Goal: Task Accomplishment & Management: Manage account settings

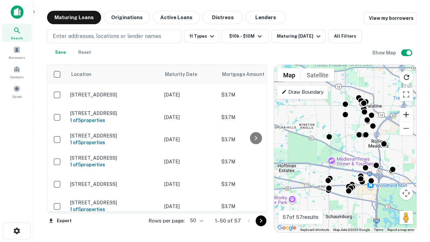
click at [406, 114] on button "Zoom in" at bounding box center [405, 114] width 13 height 13
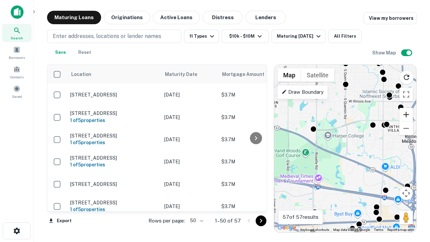
click at [406, 114] on button "Zoom in" at bounding box center [405, 114] width 13 height 13
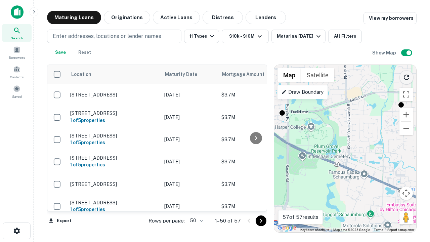
click at [406, 76] on icon "Reload search area" at bounding box center [406, 77] width 8 height 8
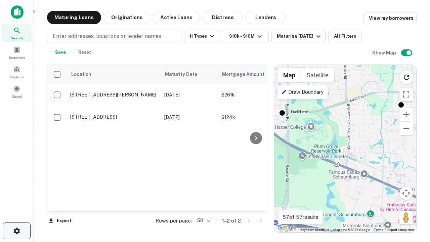
click at [16, 231] on icon "button" at bounding box center [17, 231] width 8 height 8
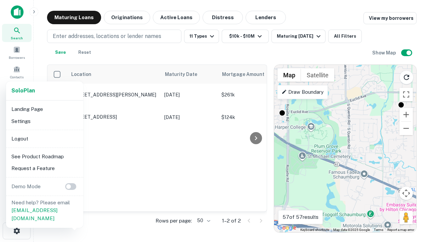
click at [44, 138] on li "Logout" at bounding box center [45, 139] width 72 height 12
